Goal: Check status

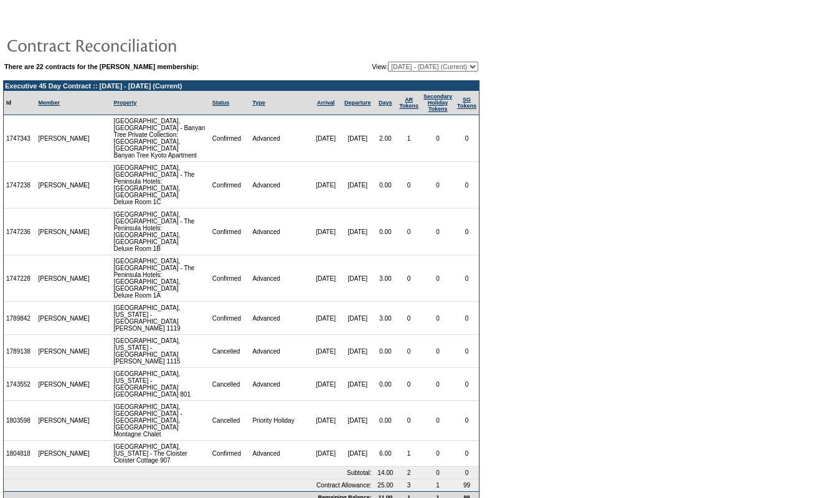
click at [448, 69] on select "[DATE] - [DATE] [DATE] - [DATE] [DATE] - [DATE] [DATE] - [DATE] [DATE] - [DATE]…" at bounding box center [433, 67] width 90 height 10
select select "148113"
click at [388, 62] on select "[DATE] - [DATE] [DATE] - [DATE] [DATE] - [DATE] [DATE] - [DATE] [DATE] - [DATE]…" at bounding box center [433, 67] width 90 height 10
